Goal: Task Accomplishment & Management: Complete application form

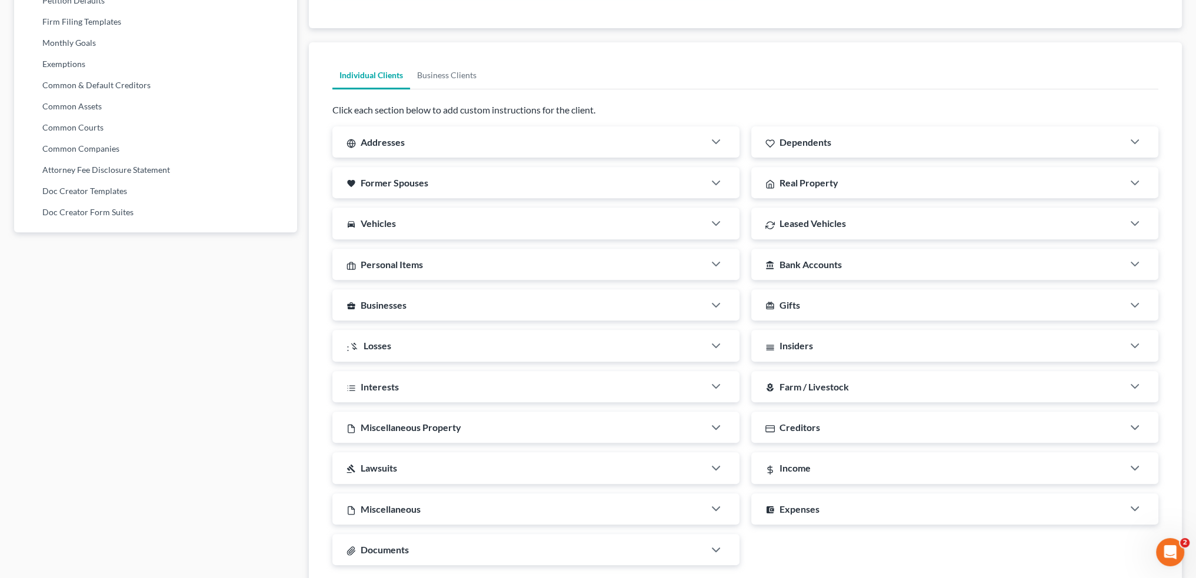
scroll to position [640, 0]
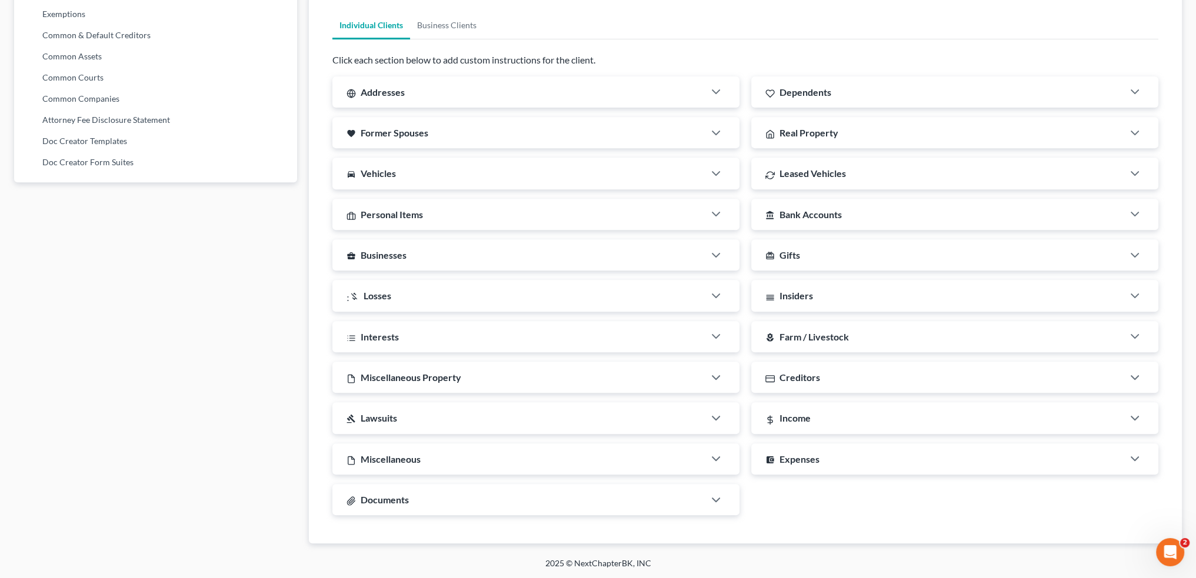
click at [809, 128] on span "Real Property" at bounding box center [809, 132] width 59 height 11
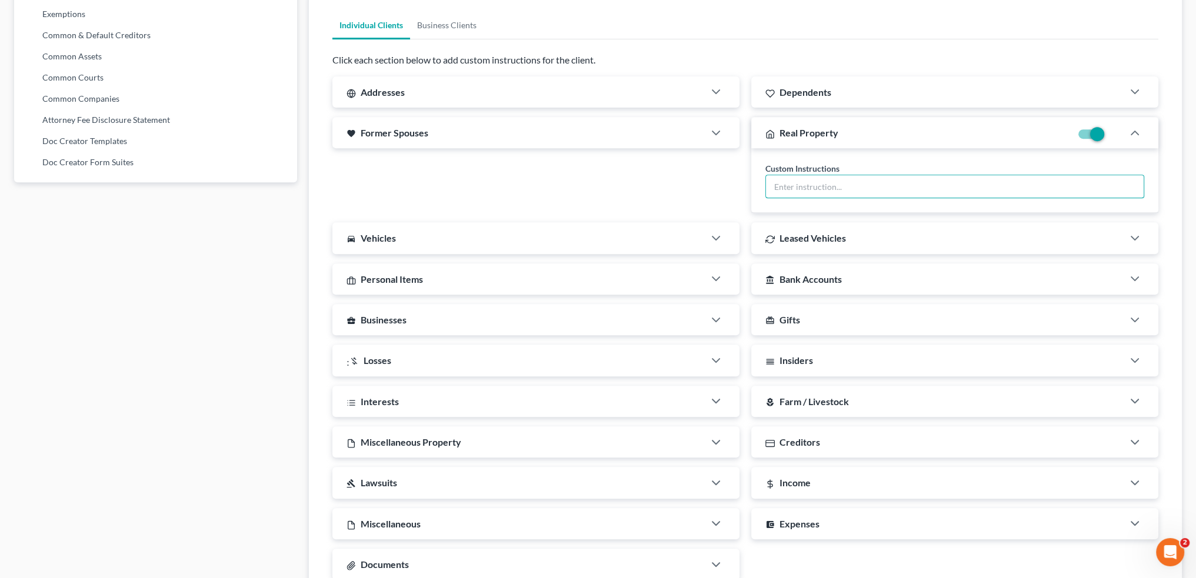
click at [821, 192] on input "text" at bounding box center [955, 186] width 378 height 22
type input "List all real property you own."
click at [539, 131] on div "favorite Former Spouses" at bounding box center [518, 132] width 372 height 31
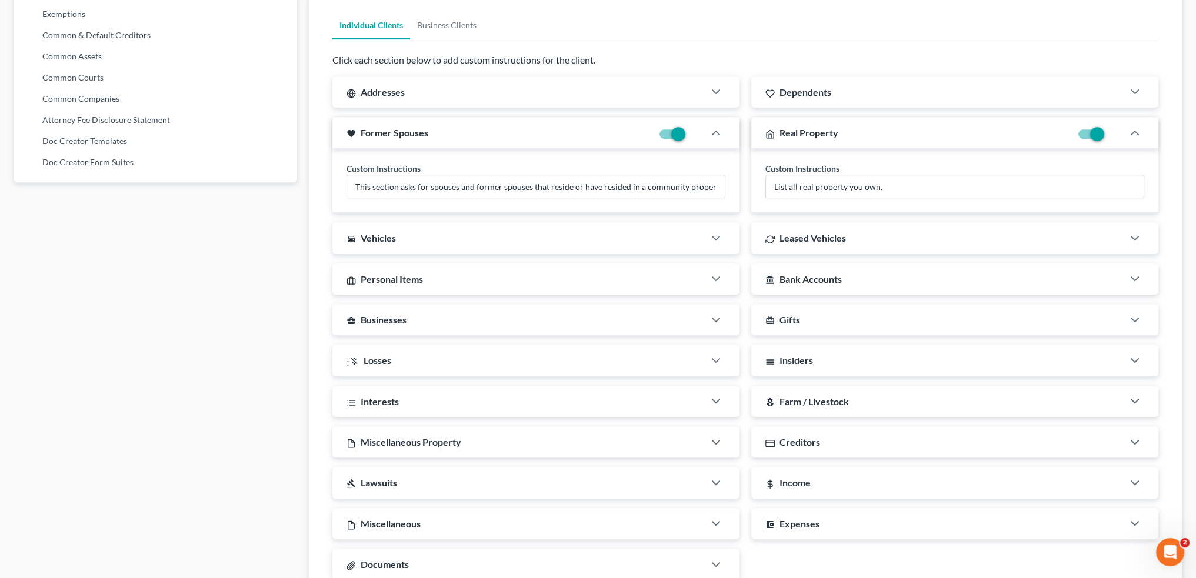
click at [502, 94] on div "Addresses" at bounding box center [518, 91] width 372 height 31
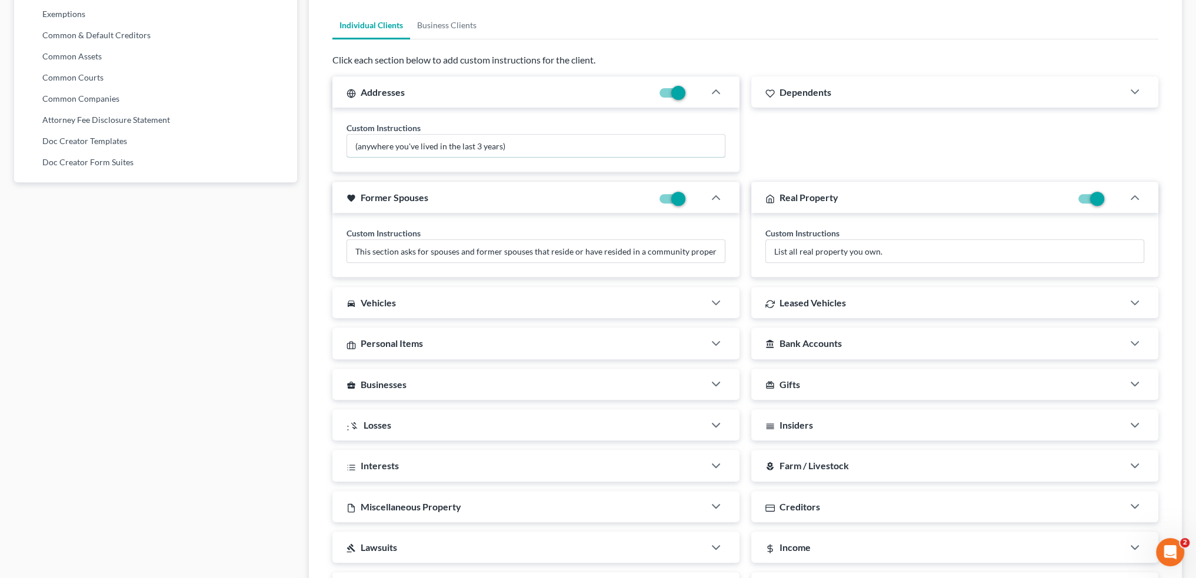
click at [357, 145] on input "(anywhere you've lived in the last 3 years)" at bounding box center [536, 146] width 378 height 22
click at [671, 139] on input "List all addresses for anywhere you've lived in the last 3 years)" at bounding box center [536, 146] width 378 height 22
type input "List all addresses for anywhere you've lived in the last 3 years"
click at [904, 97] on div "Dependents" at bounding box center [937, 91] width 372 height 31
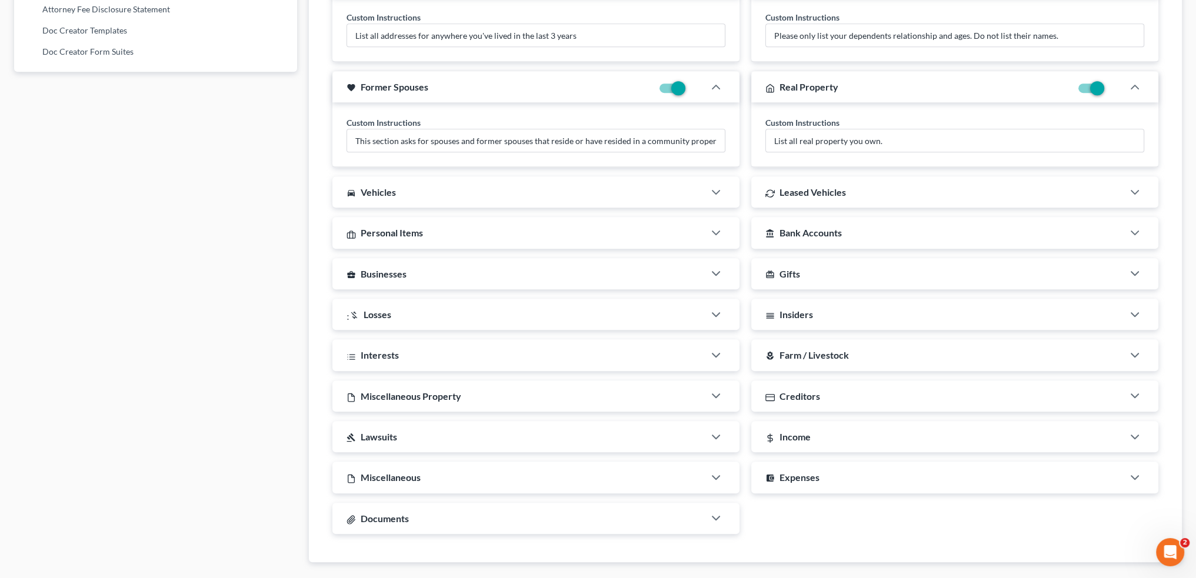
scroll to position [757, 0]
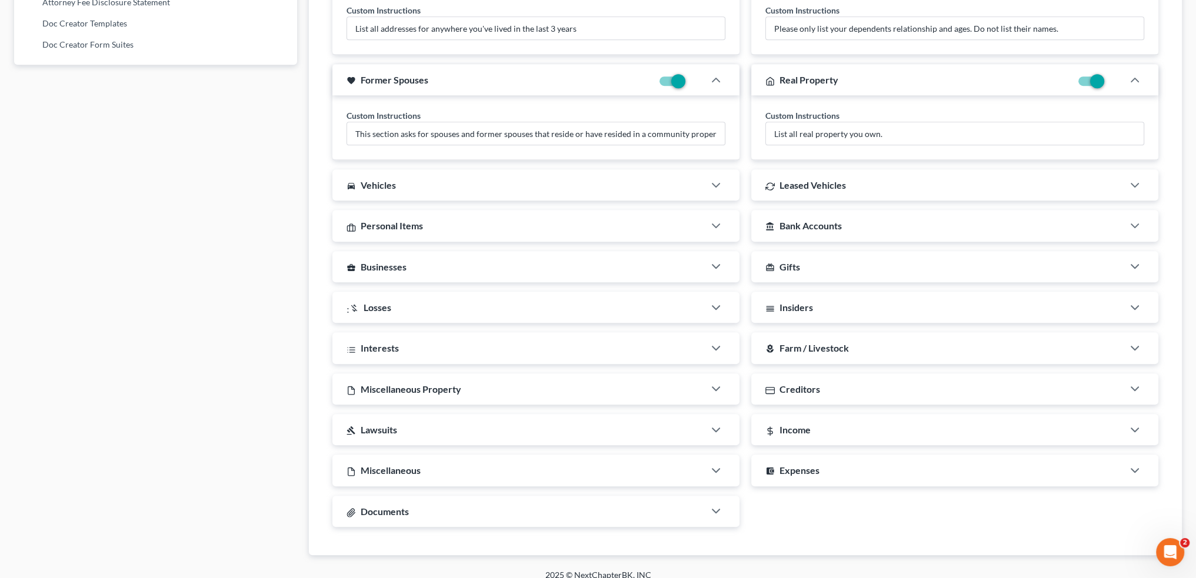
click at [563, 187] on div "directions_car Vehicles" at bounding box center [518, 184] width 372 height 31
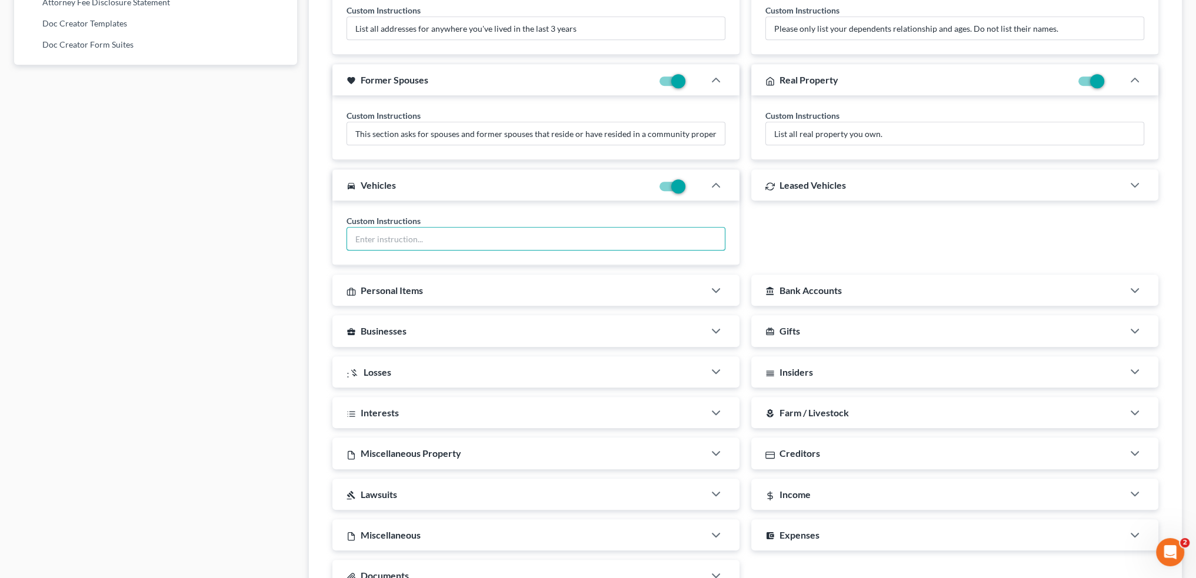
click at [497, 231] on input "text" at bounding box center [536, 239] width 378 height 22
type input "List all vehicles you currently have an interest in."
click at [824, 190] on div "Leased Vehicles" at bounding box center [937, 184] width 372 height 31
click at [839, 238] on input "text" at bounding box center [955, 239] width 378 height 22
type input "List all vehicles you are currently leasing."
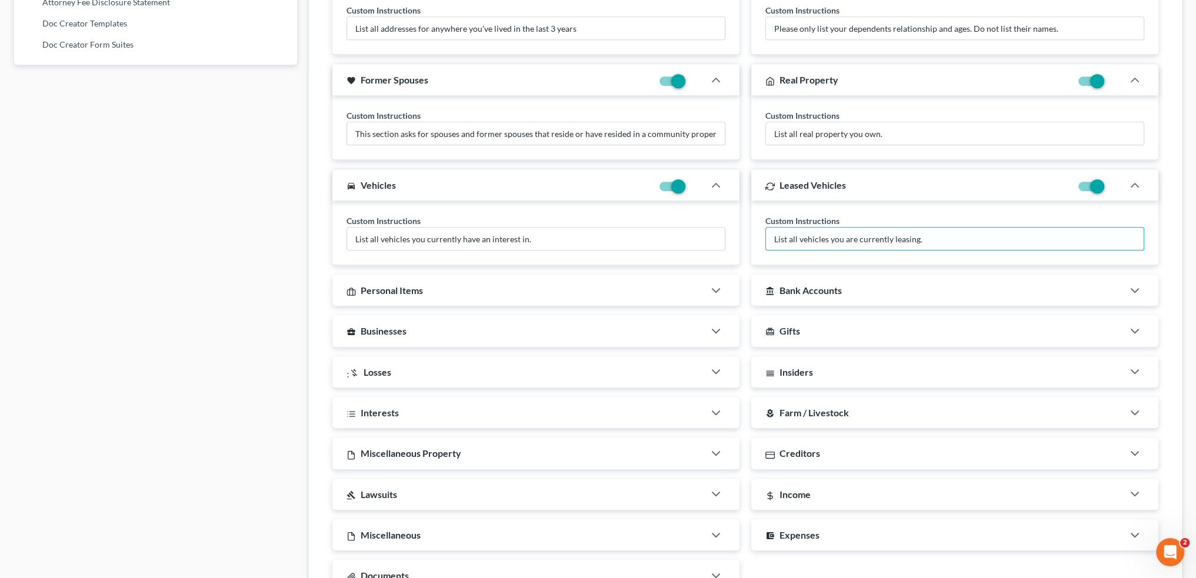
click at [451, 284] on div "Personal Items" at bounding box center [518, 290] width 372 height 31
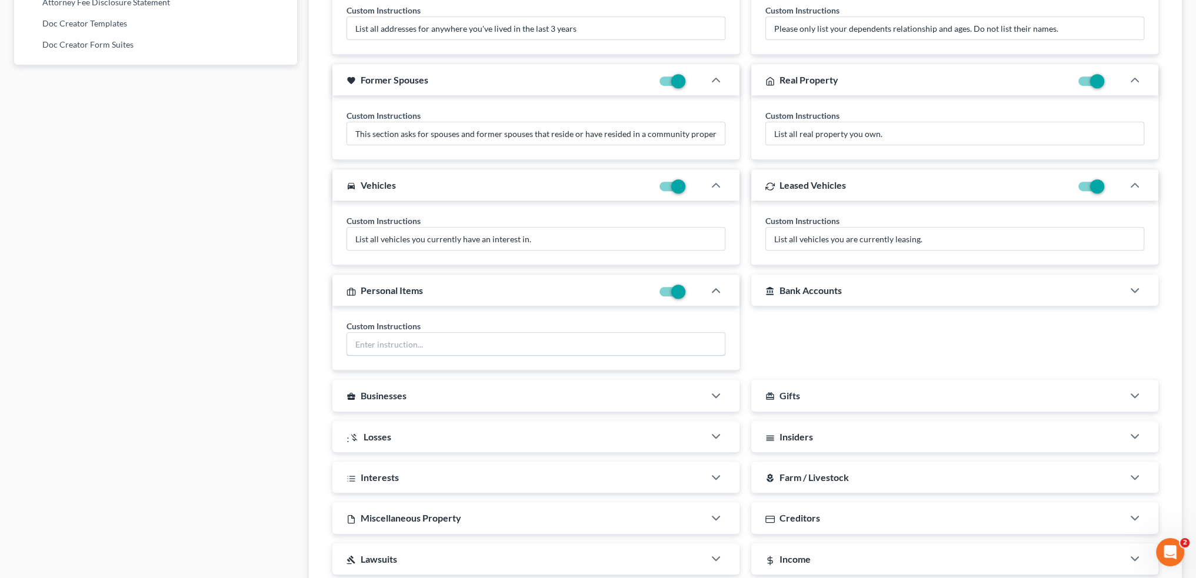
click at [465, 347] on input "text" at bounding box center [536, 344] width 378 height 22
type input "List all personal items you own and the approximate value."
click at [834, 287] on span "Bank Accounts" at bounding box center [811, 290] width 62 height 11
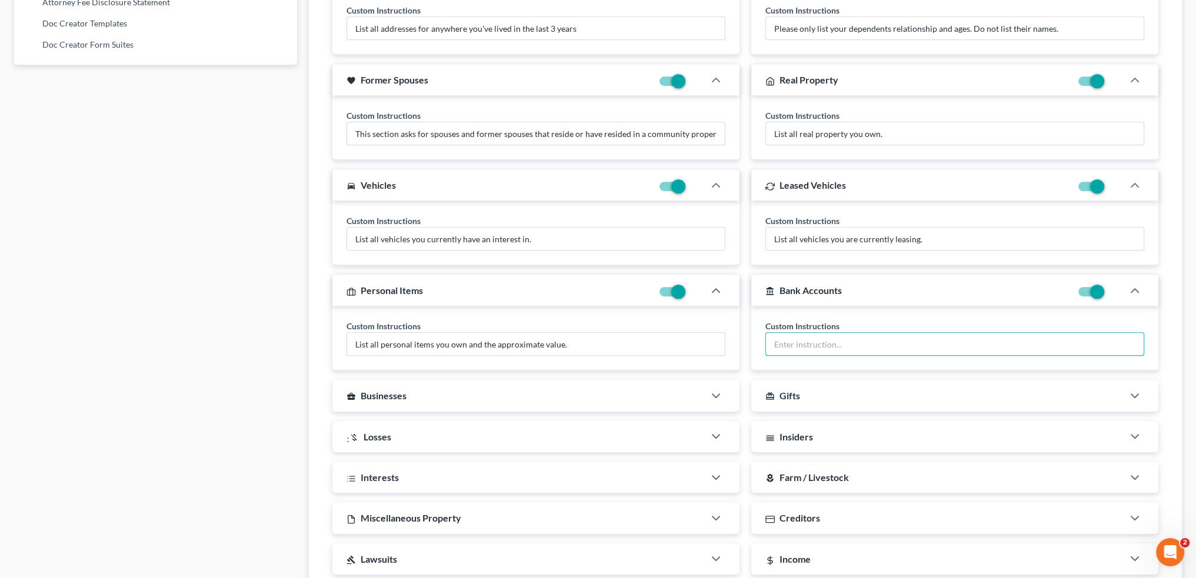
click at [826, 345] on input "text" at bounding box center [955, 344] width 378 height 22
type input ":"
type input "List all bank accounts and their balances"
click at [655, 397] on div "business_center Businesses" at bounding box center [518, 395] width 372 height 31
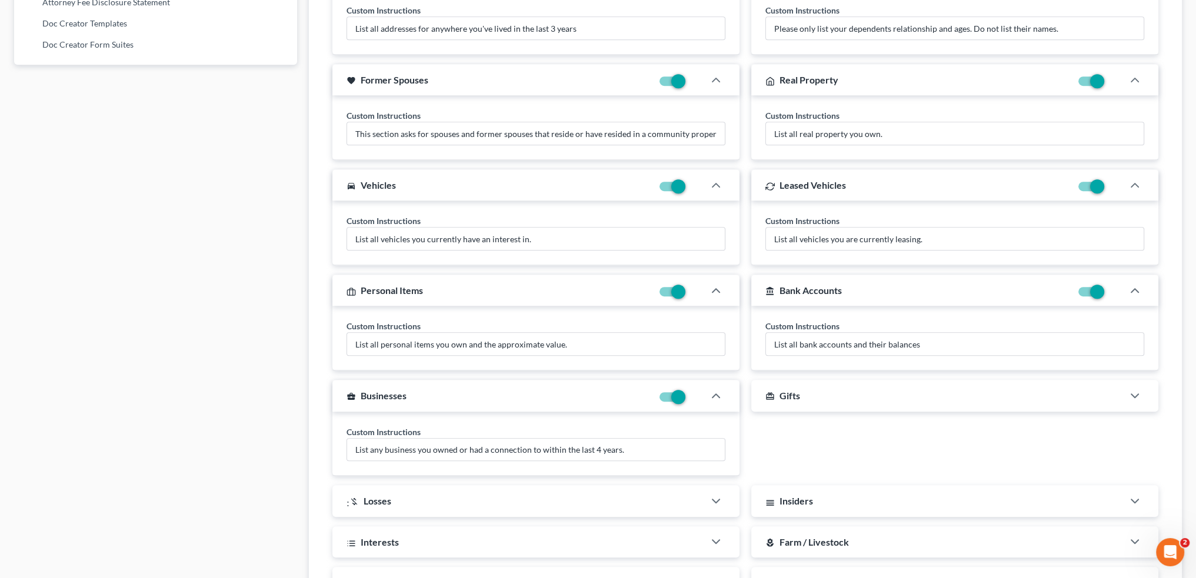
click at [841, 388] on div "card_giftcard Gifts" at bounding box center [937, 395] width 372 height 31
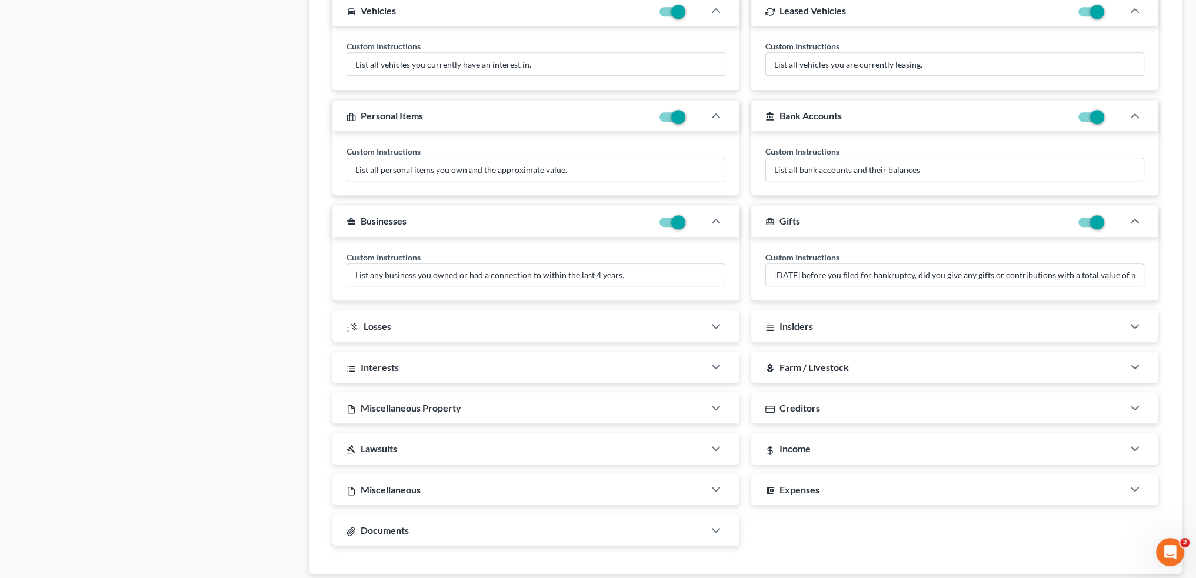
scroll to position [934, 0]
click at [594, 319] on div ":money_off Losses" at bounding box center [518, 324] width 372 height 31
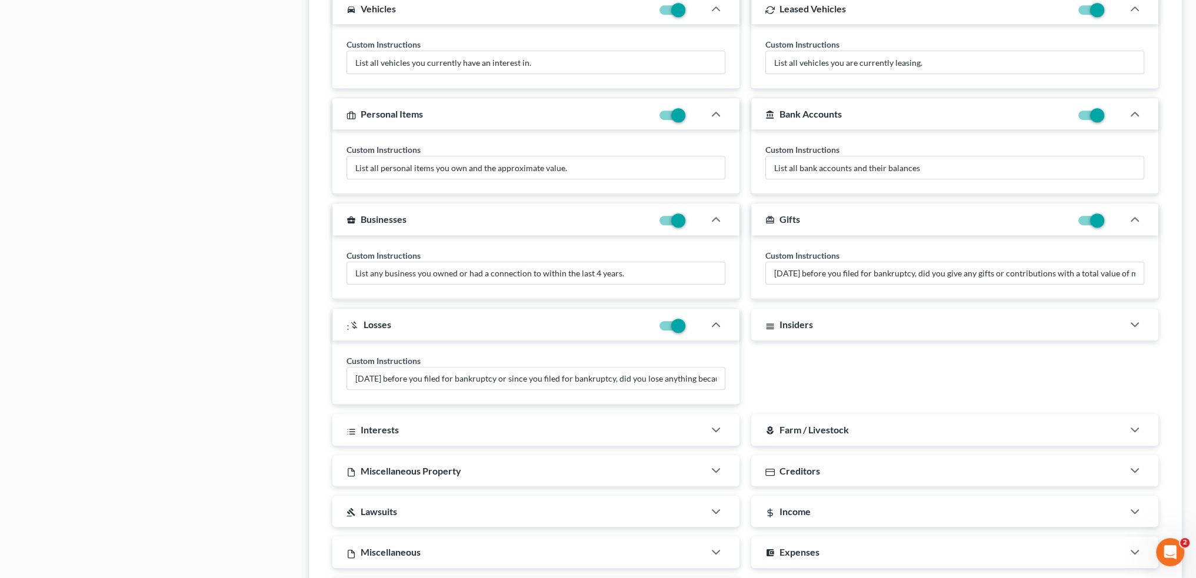
click at [819, 324] on div "Insiders" at bounding box center [937, 324] width 372 height 31
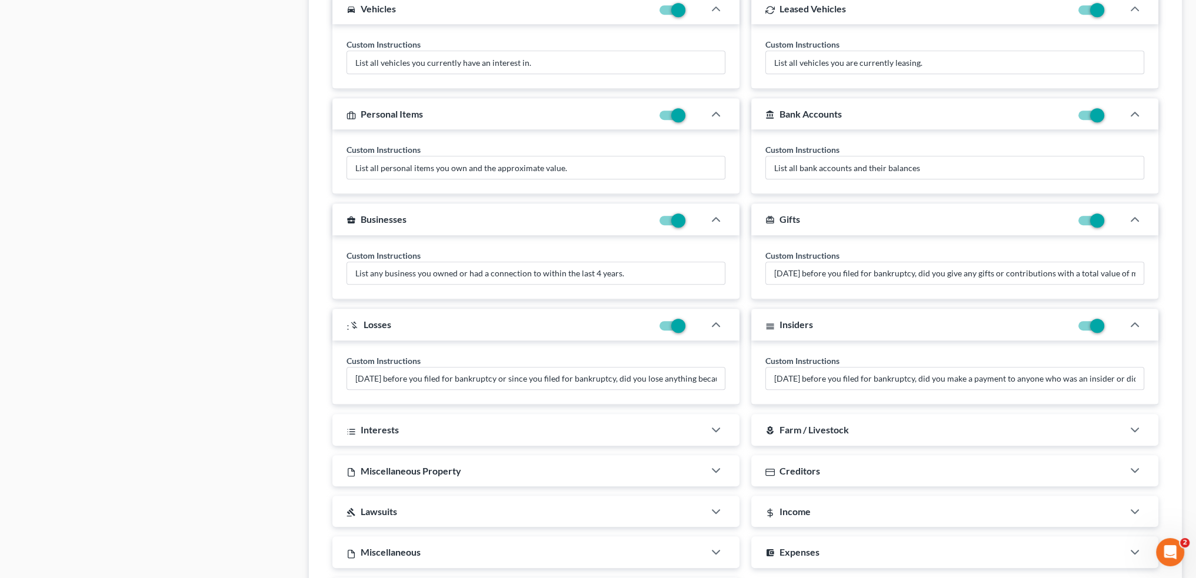
click at [518, 419] on div "Interests" at bounding box center [518, 429] width 372 height 31
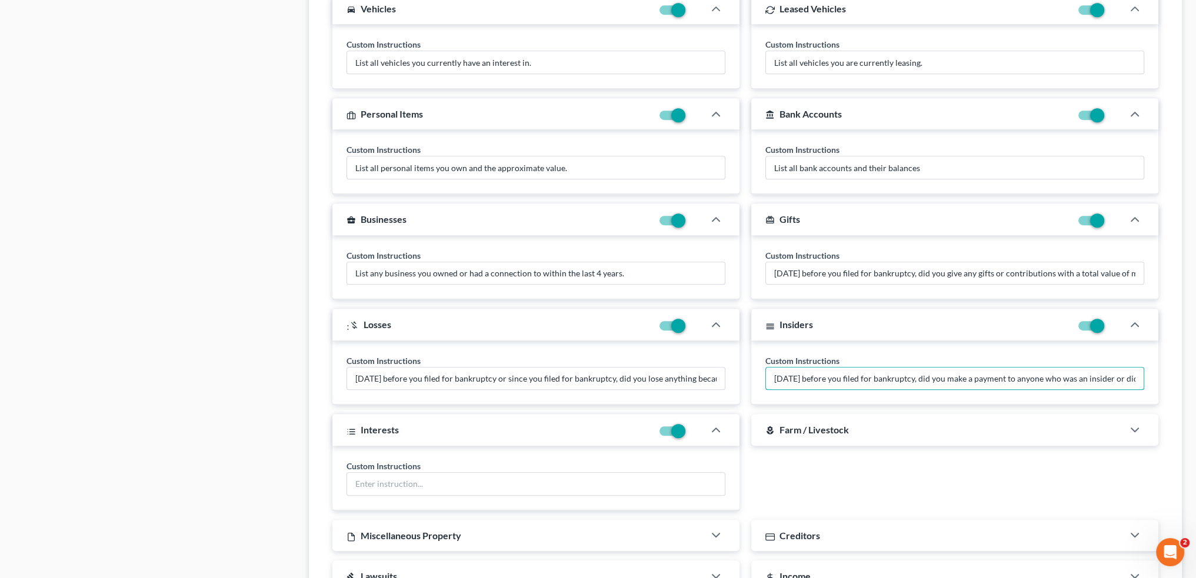
scroll to position [0, 256]
drag, startPoint x: 993, startPoint y: 384, endPoint x: 1242, endPoint y: 398, distance: 249.2
click at [1141, 372] on input "Within 1 year before you filed for bankruptcy, did you make a payment to anyone…" at bounding box center [955, 379] width 378 height 22
click at [1137, 376] on input "Within 1 year before you filed for bankruptcy, did you make a payment to anyone…" at bounding box center [955, 379] width 378 height 22
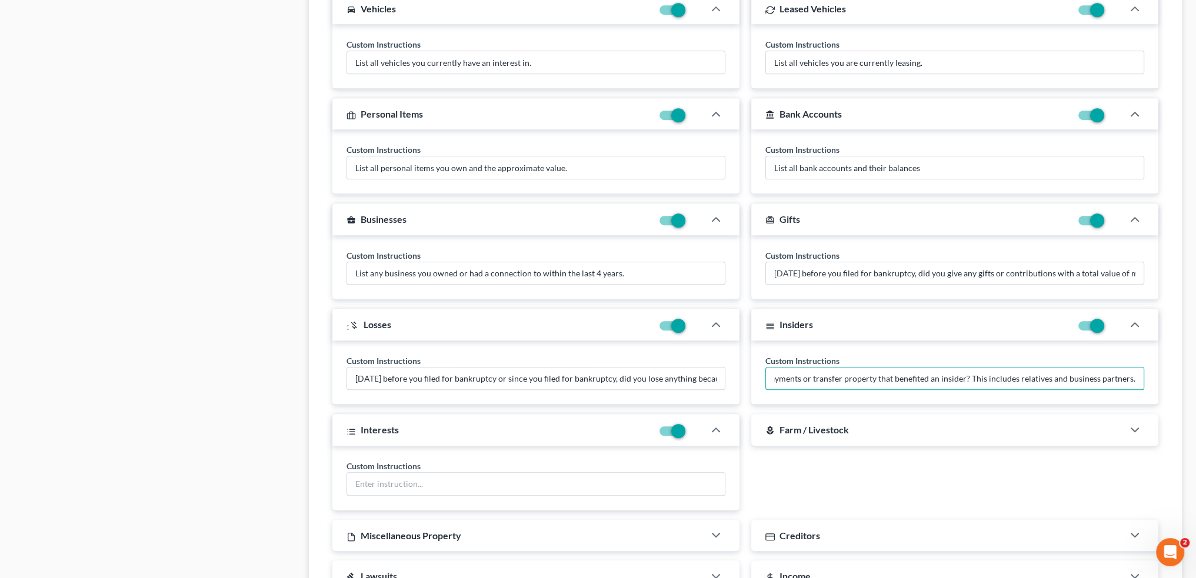
scroll to position [0, 418]
type input "Within 1 year before you filed for bankruptcy, did you make a payment to anyone…"
click at [865, 487] on div "local_florist Farm / Livestock Custom Instructions" at bounding box center [954, 462] width 419 height 96
click at [440, 485] on input "text" at bounding box center [536, 484] width 378 height 22
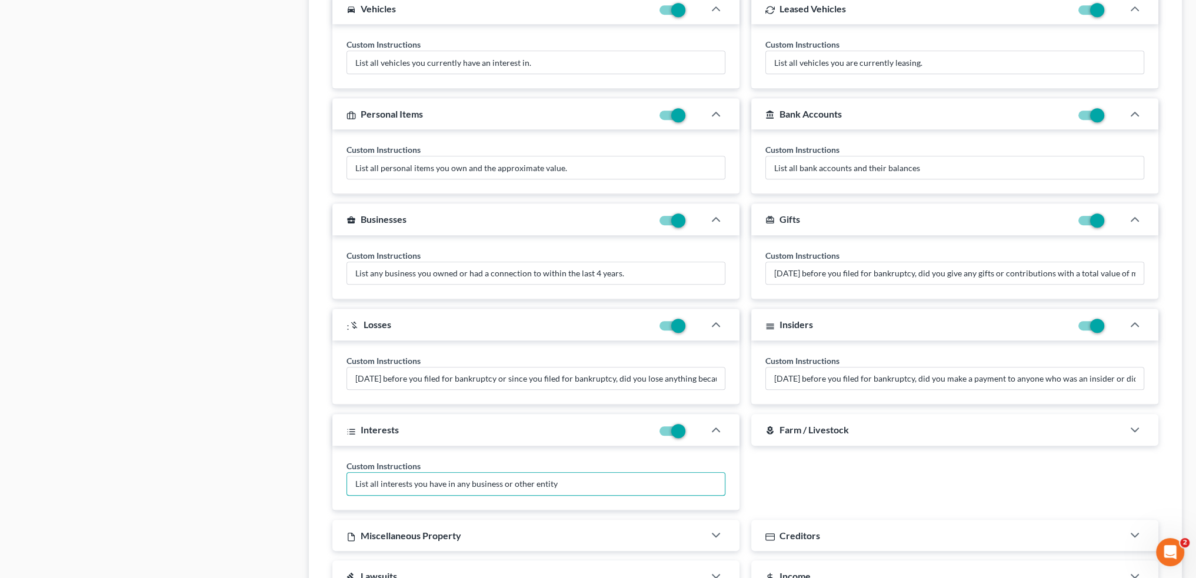
type input "List all interests you have in any business or other entity"
click at [804, 489] on div "local_florist Farm / Livestock Custom Instructions" at bounding box center [954, 462] width 419 height 96
click at [825, 434] on div "local_florist Farm / Livestock" at bounding box center [937, 429] width 372 height 31
click at [814, 419] on div "local_florist Farm / Livestock" at bounding box center [911, 429] width 320 height 31
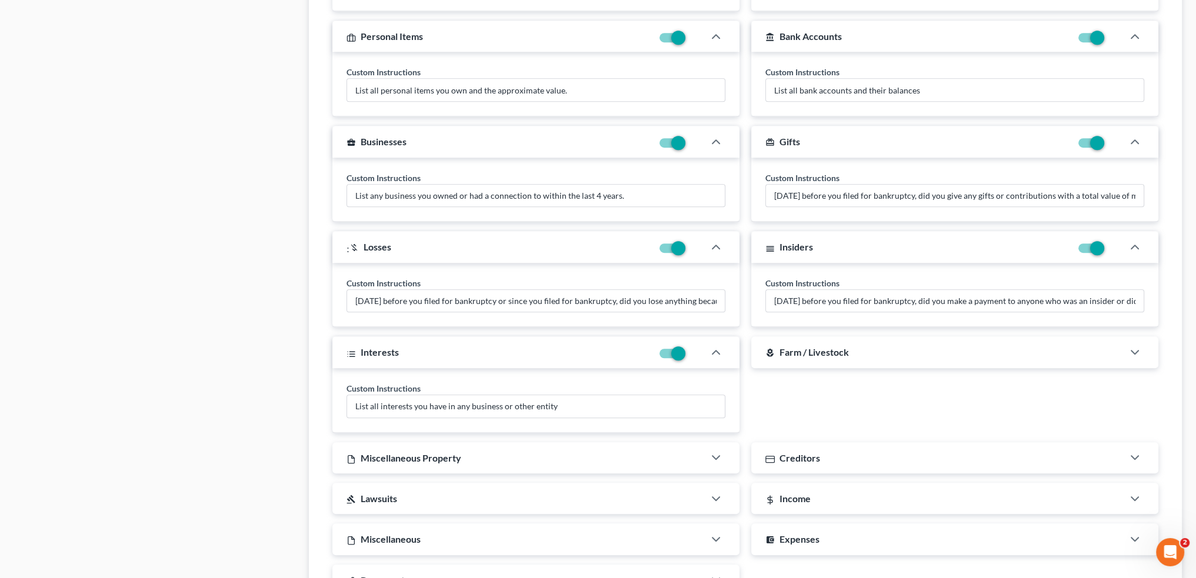
scroll to position [1090, 0]
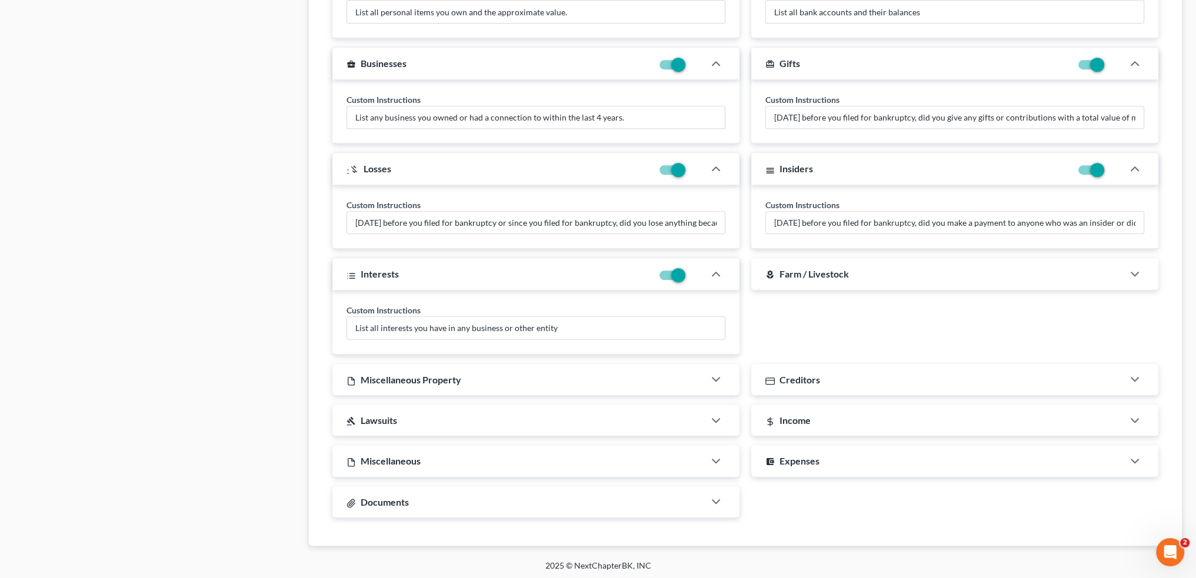
click at [504, 416] on div "gavel Lawsuits" at bounding box center [518, 420] width 372 height 31
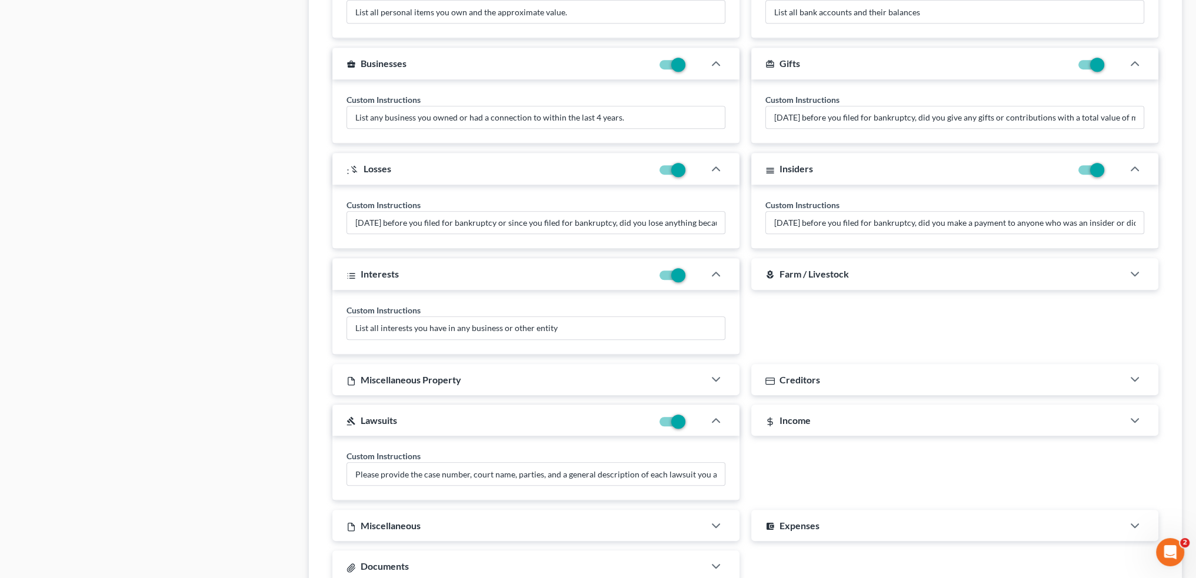
click at [821, 368] on div "Creditors" at bounding box center [937, 379] width 372 height 31
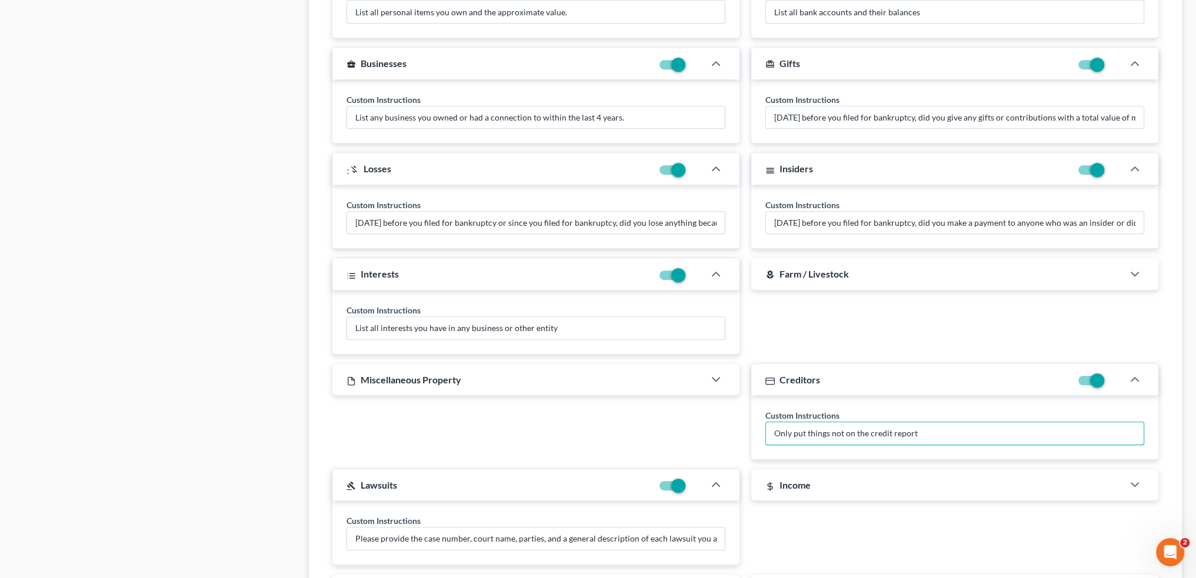
drag, startPoint x: 924, startPoint y: 428, endPoint x: 746, endPoint y: 421, distance: 177.8
click at [746, 421] on div "Creditors Custom Instructions Only put things not on the credit report" at bounding box center [954, 412] width 419 height 96
type input "Please list all parties who you may owe money that have not already been listed."
click at [868, 469] on div "Income" at bounding box center [937, 484] width 372 height 31
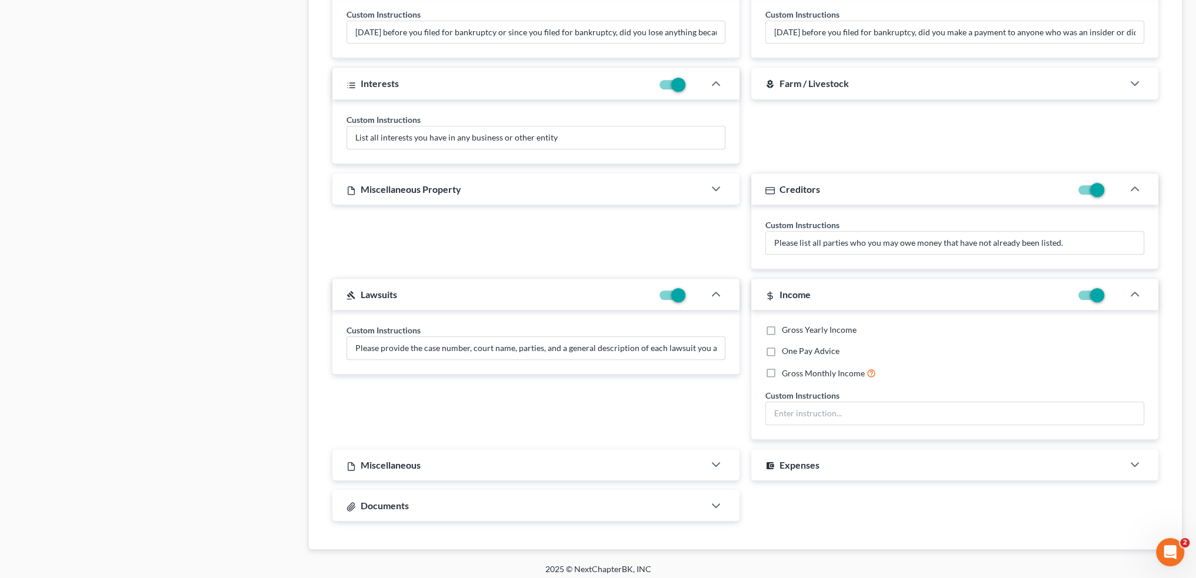
scroll to position [1283, 0]
click at [801, 411] on input "text" at bounding box center [955, 411] width 378 height 22
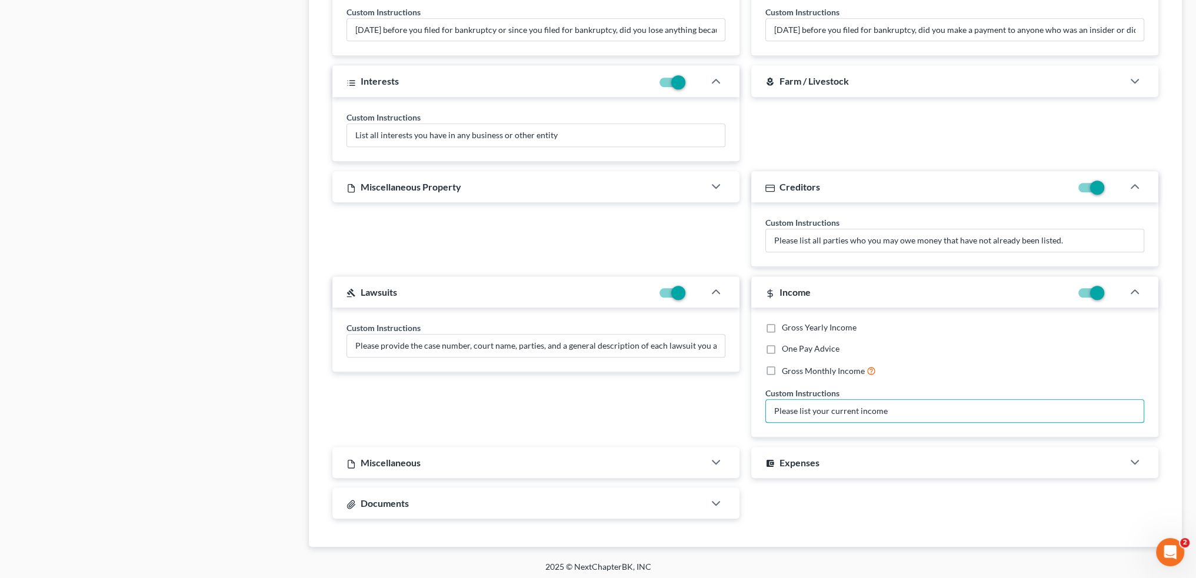
type input "Please list your current income"
click at [864, 473] on div "account_balance_wallet Expenses" at bounding box center [937, 462] width 372 height 31
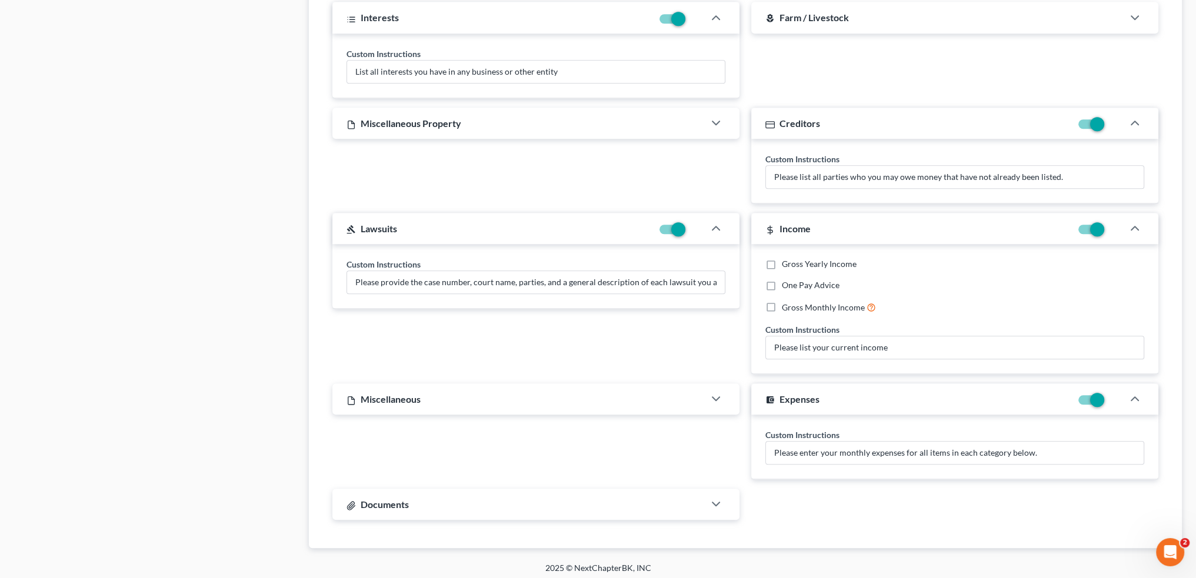
scroll to position [1347, 0]
click at [565, 385] on div "Miscellaneous" at bounding box center [518, 397] width 372 height 31
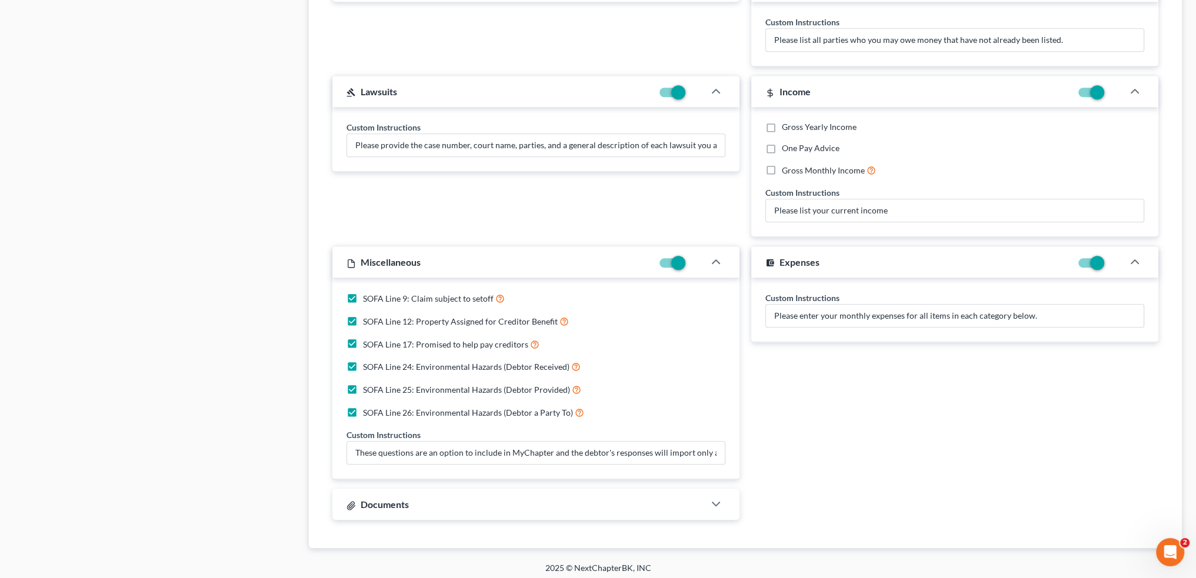
scroll to position [1484, 0]
click at [432, 503] on div "Documents" at bounding box center [518, 503] width 372 height 31
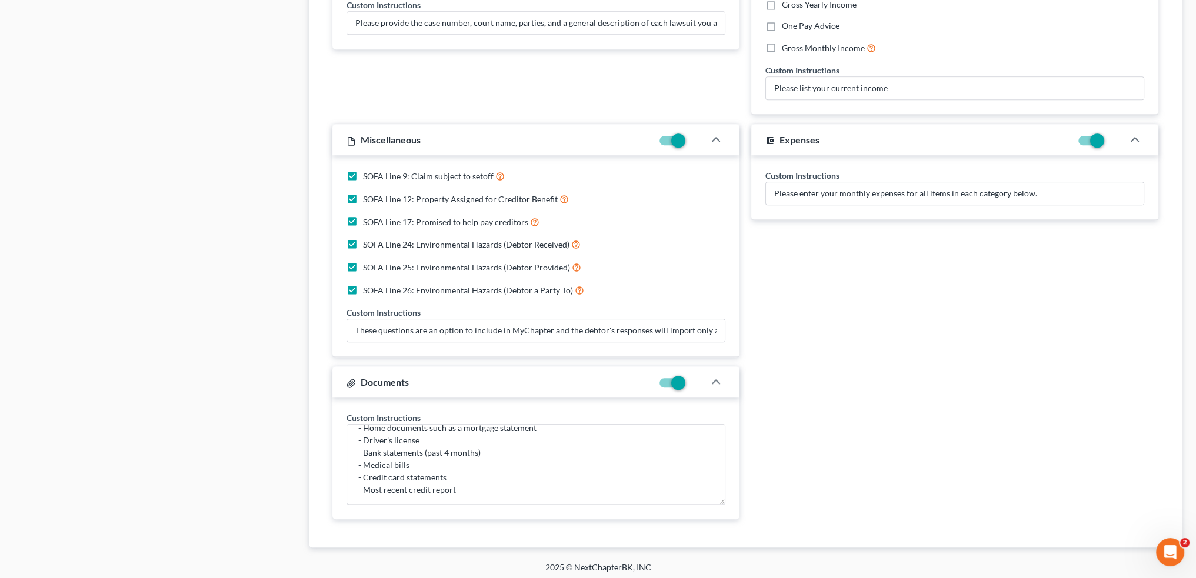
scroll to position [2, 0]
click at [542, 484] on textarea "Suggested documents to upload: - Pay stubs (past 6 months) - Income tax returns…" at bounding box center [536, 464] width 379 height 81
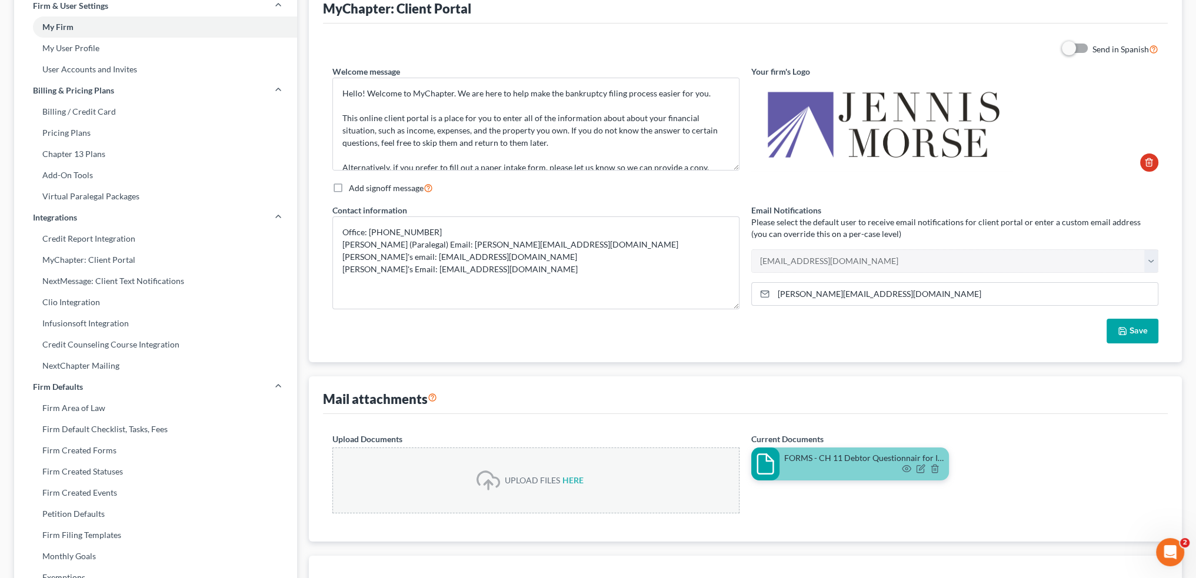
scroll to position [49, 0]
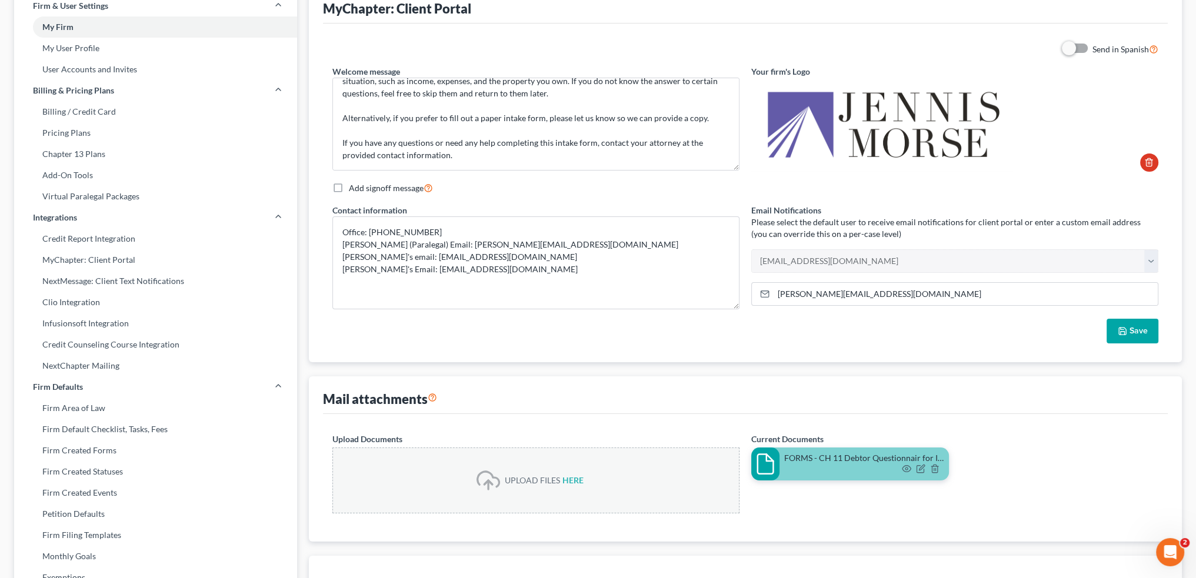
type textarea "Suggested documents to upload: - Pay stubs (past 6 months) - Income tax returns…"
click at [544, 118] on textarea "Hello! Welcome to MyChapter. We are here to help make the bankruptcy filing pro…" at bounding box center [535, 124] width 407 height 93
drag, startPoint x: 548, startPoint y: 117, endPoint x: 715, endPoint y: 116, distance: 167.1
click at [715, 116] on textarea "Hello! Welcome to MyChapter. We are here to help make the bankruptcy filing pro…" at bounding box center [535, 124] width 407 height 93
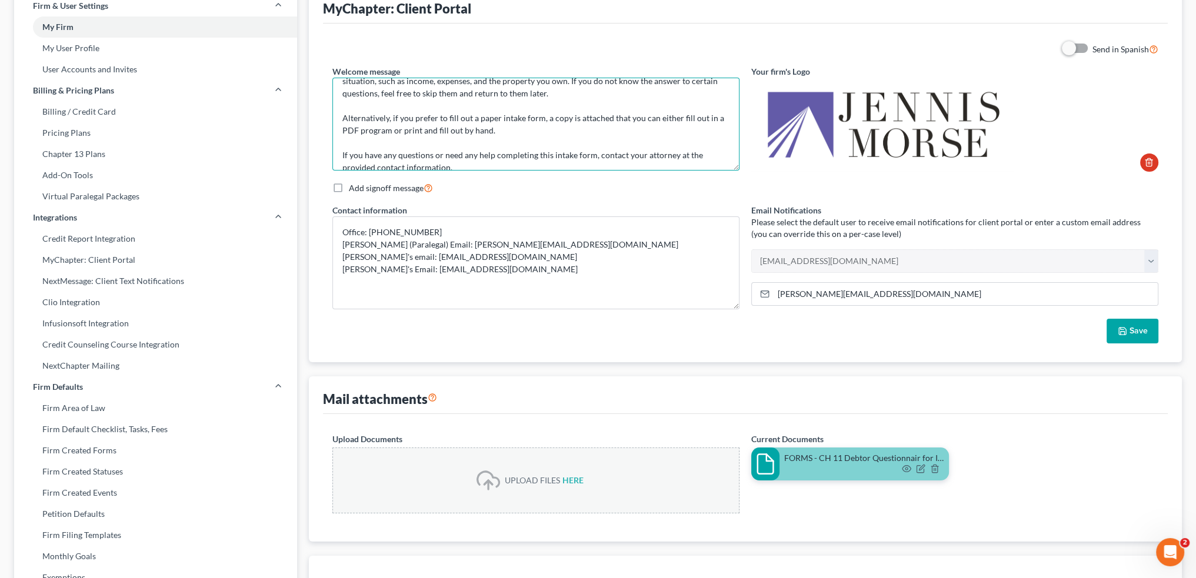
type textarea "Hello! Welcome to MyChapter. We are here to help make the bankruptcy filing pro…"
click at [1137, 322] on button "Save" at bounding box center [1133, 331] width 52 height 25
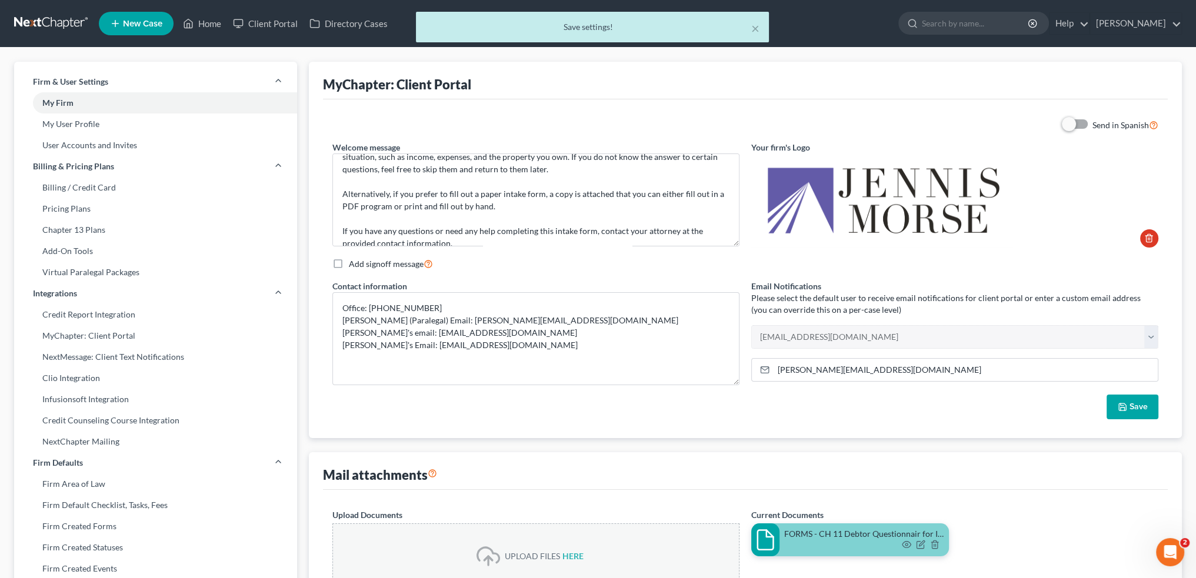
scroll to position [0, 0]
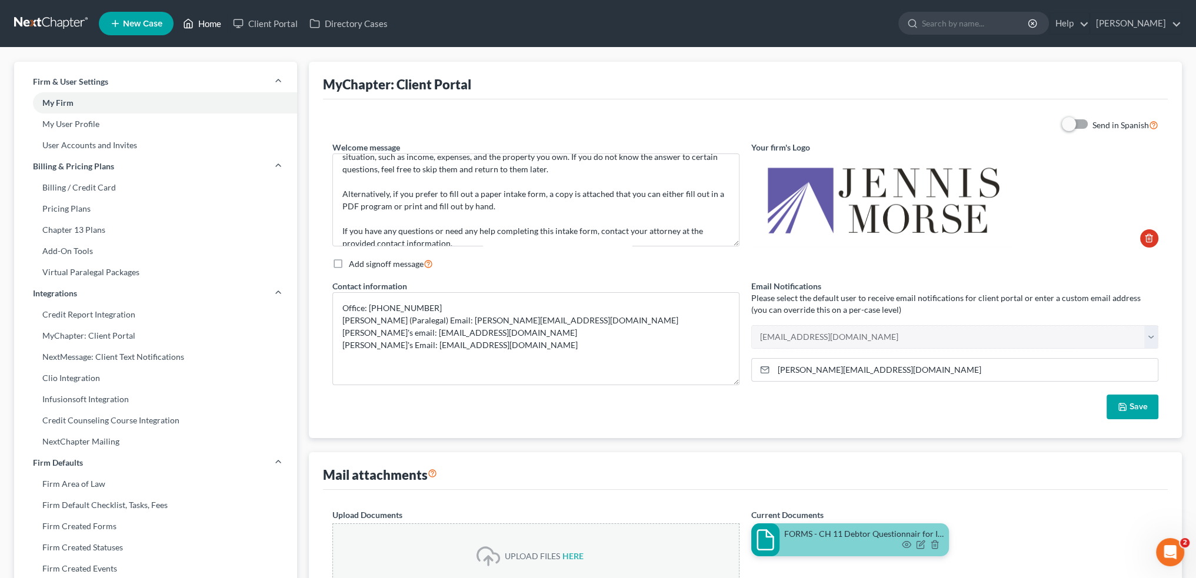
click at [209, 20] on link "Home" at bounding box center [202, 23] width 50 height 21
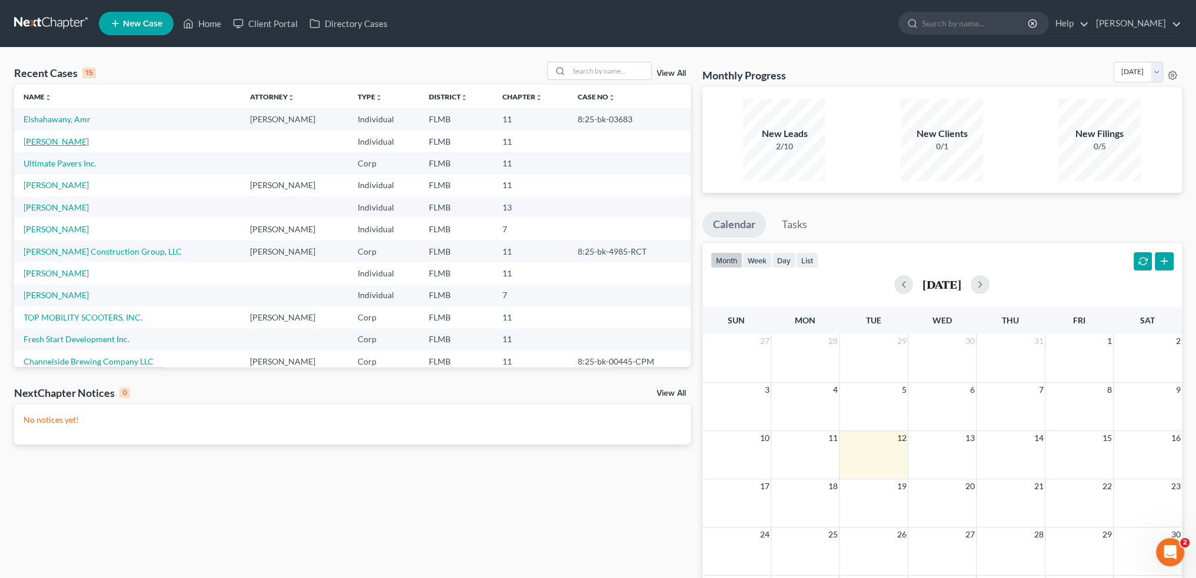
click at [66, 141] on link "Chanlatte, Maximo" at bounding box center [56, 141] width 65 height 10
select select "1"
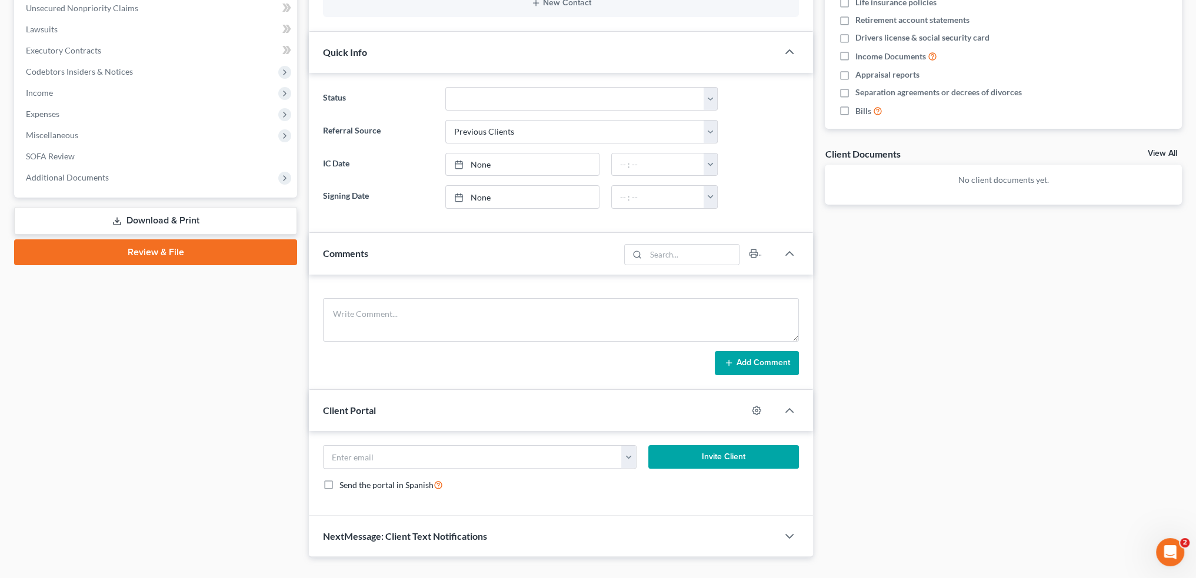
scroll to position [315, 0]
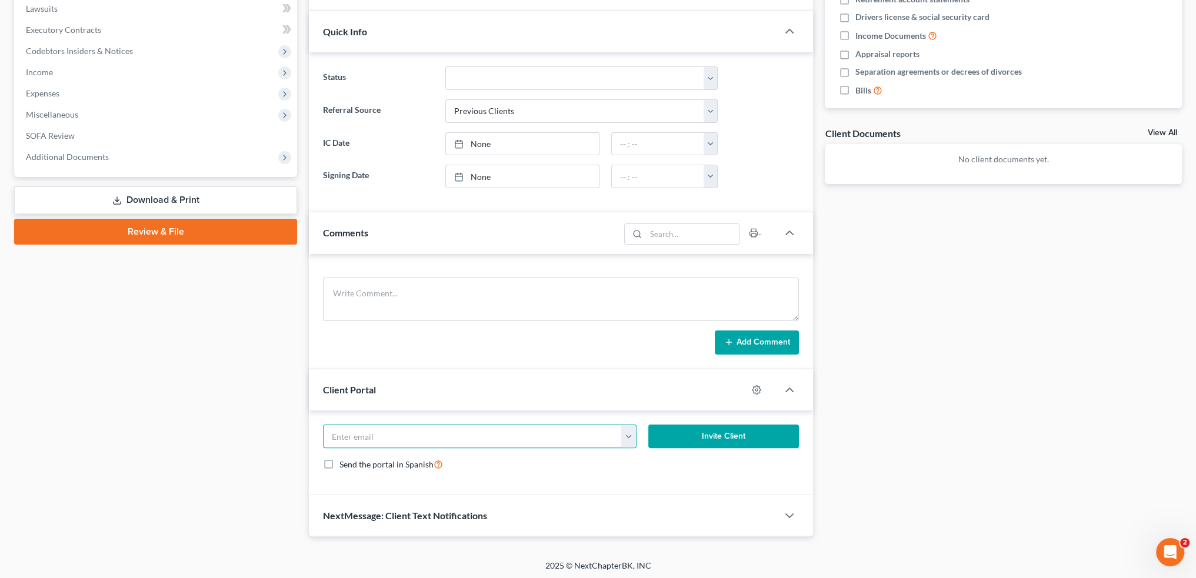
click at [491, 430] on input "email" at bounding box center [473, 436] width 298 height 22
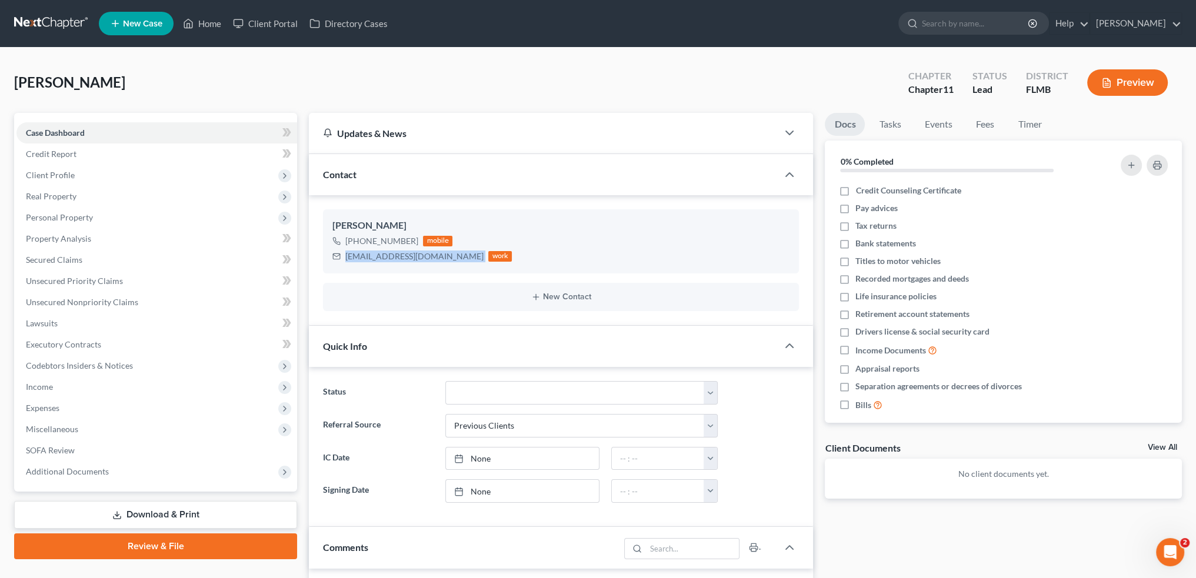
drag, startPoint x: 345, startPoint y: 256, endPoint x: 468, endPoint y: 254, distance: 123.6
click at [468, 254] on div "mchanlatte@highsourcesinc.com work" at bounding box center [421, 256] width 179 height 15
copy div "mchanlatte@highsourcesinc.com"
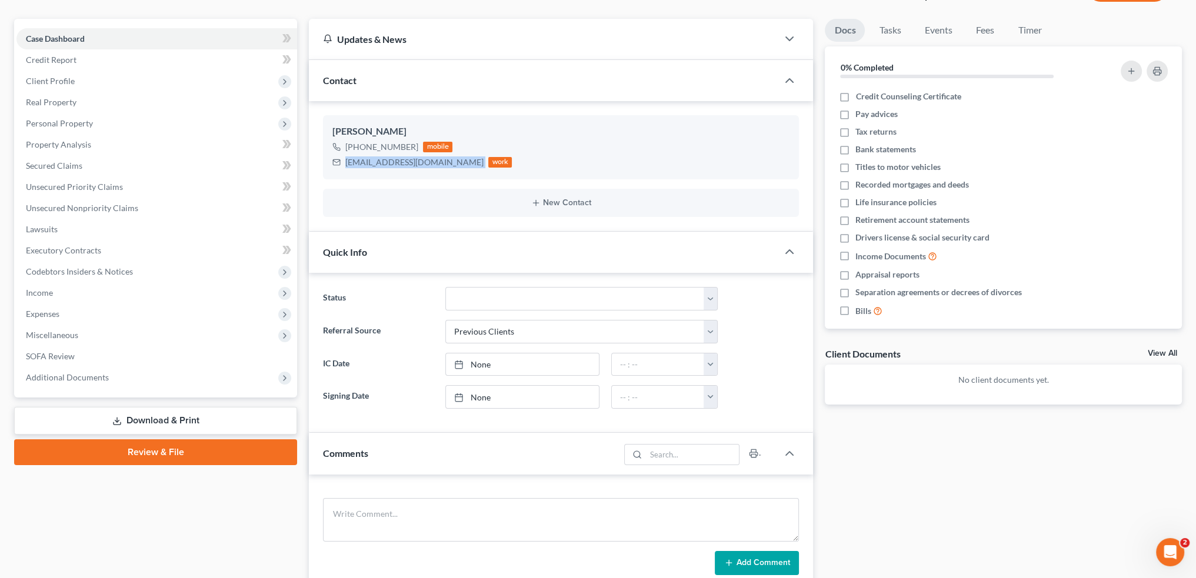
scroll to position [315, 0]
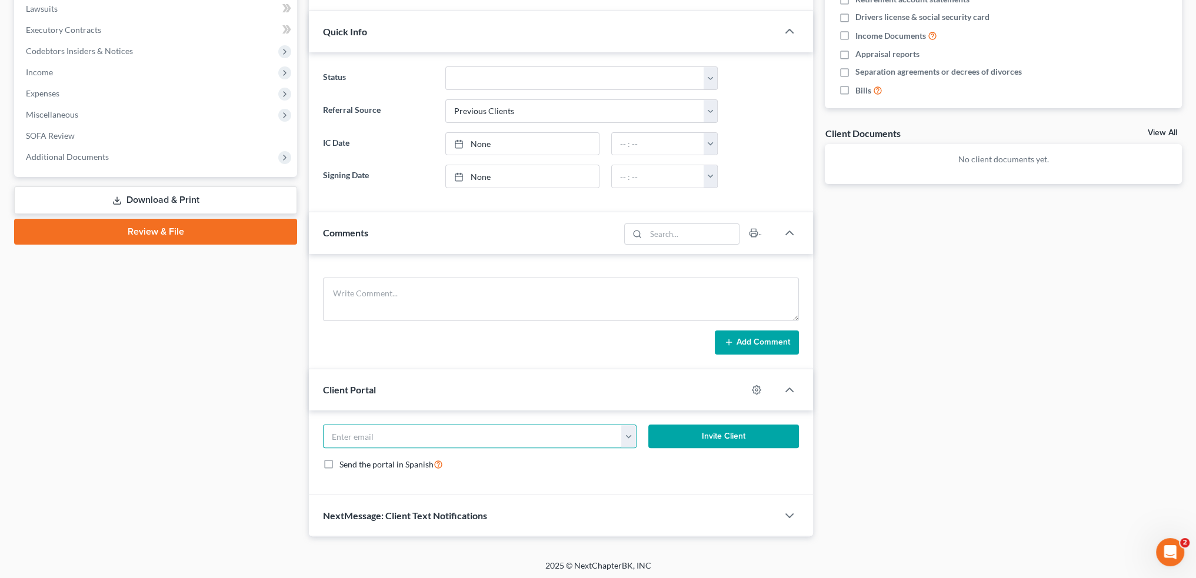
click at [393, 427] on input "email" at bounding box center [473, 436] width 298 height 22
paste input "mchanlatte@highsourcesinc.com"
type input "mchanlatte@highsourcesinc.com"
click at [718, 442] on button "Invite Client" at bounding box center [723, 437] width 151 height 24
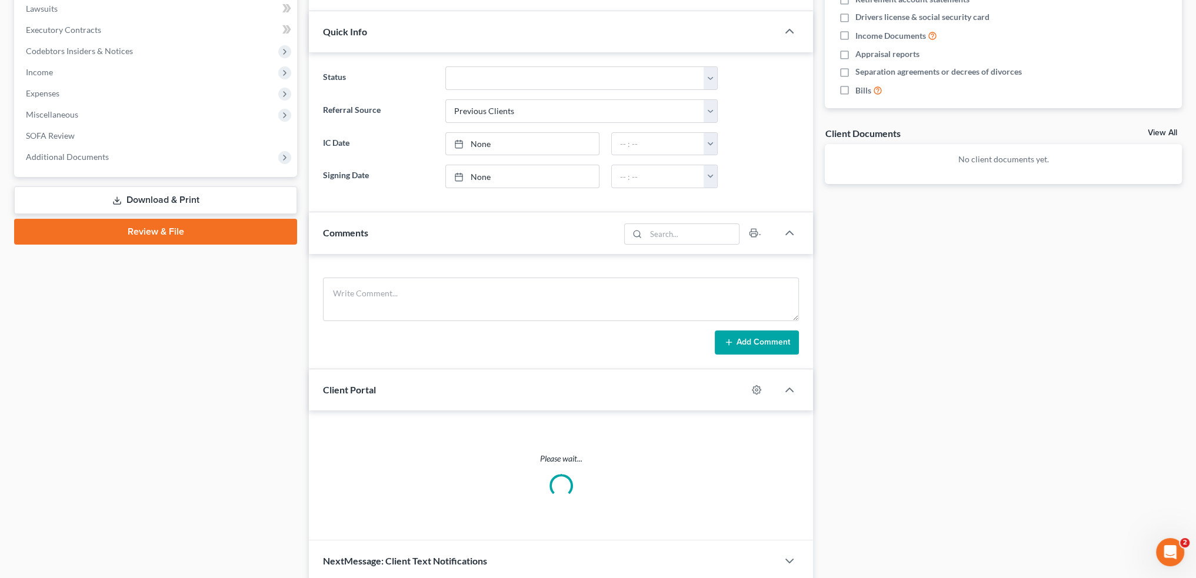
scroll to position [304, 0]
